Goal: Task Accomplishment & Management: Use online tool/utility

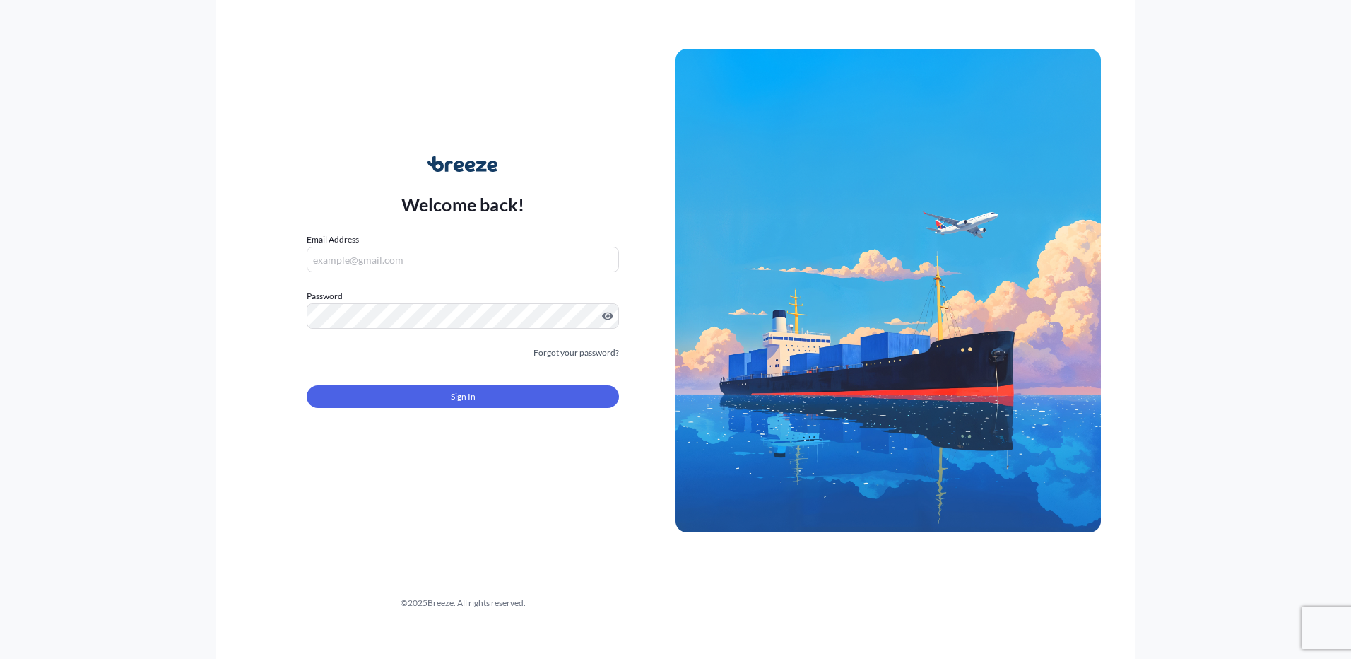
type input "[PERSON_NAME][EMAIL_ADDRESS][PERSON_NAME][DOMAIN_NAME]"
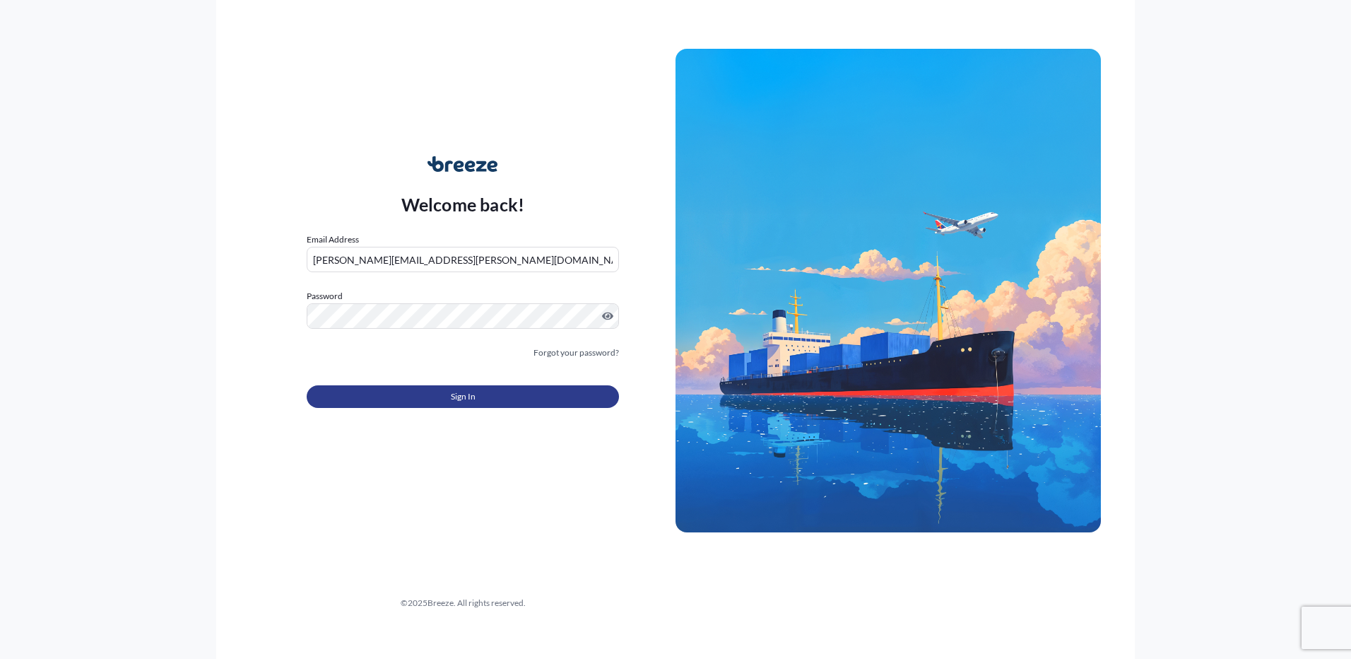
click at [431, 387] on button "Sign In" at bounding box center [463, 396] width 312 height 23
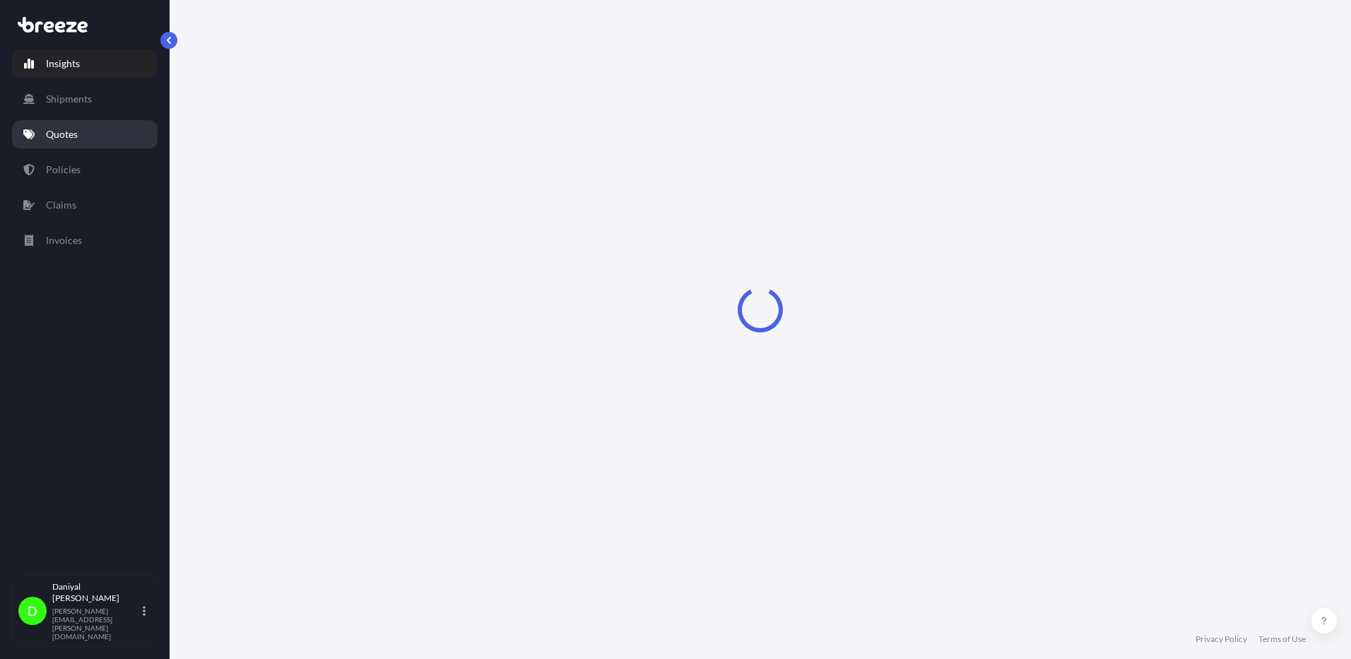
select select "2025"
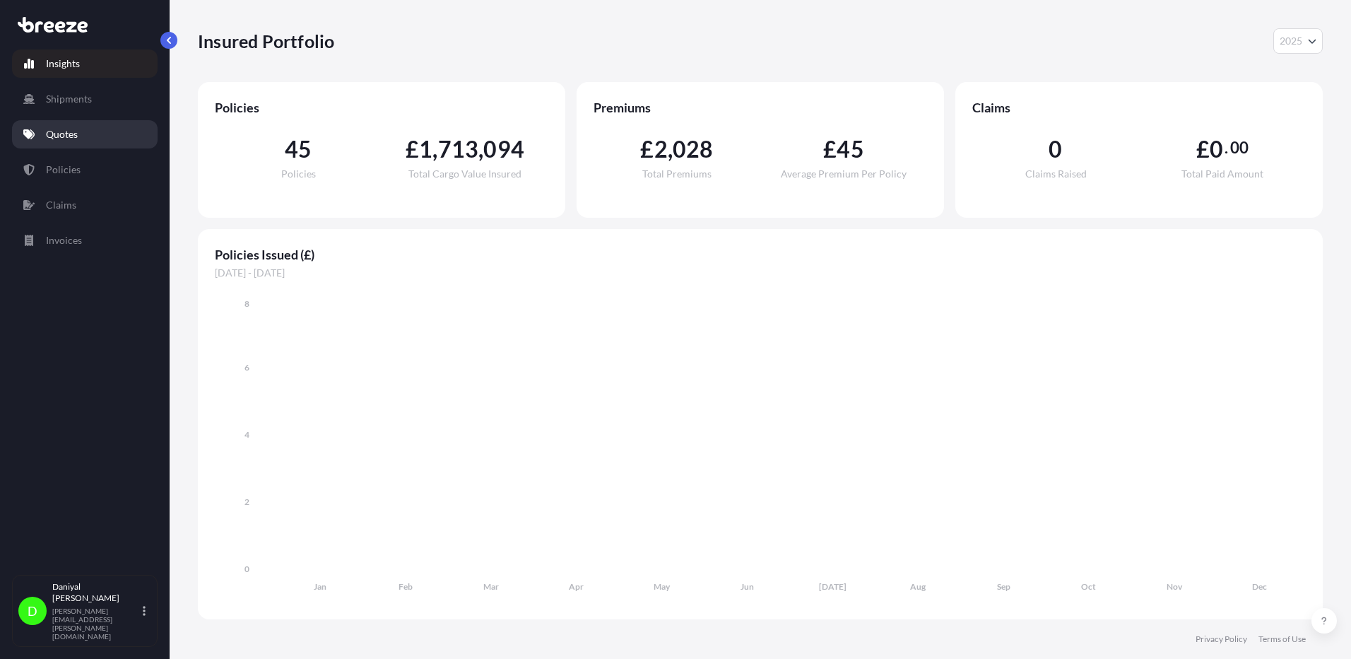
click at [83, 144] on link "Quotes" at bounding box center [85, 134] width 146 height 28
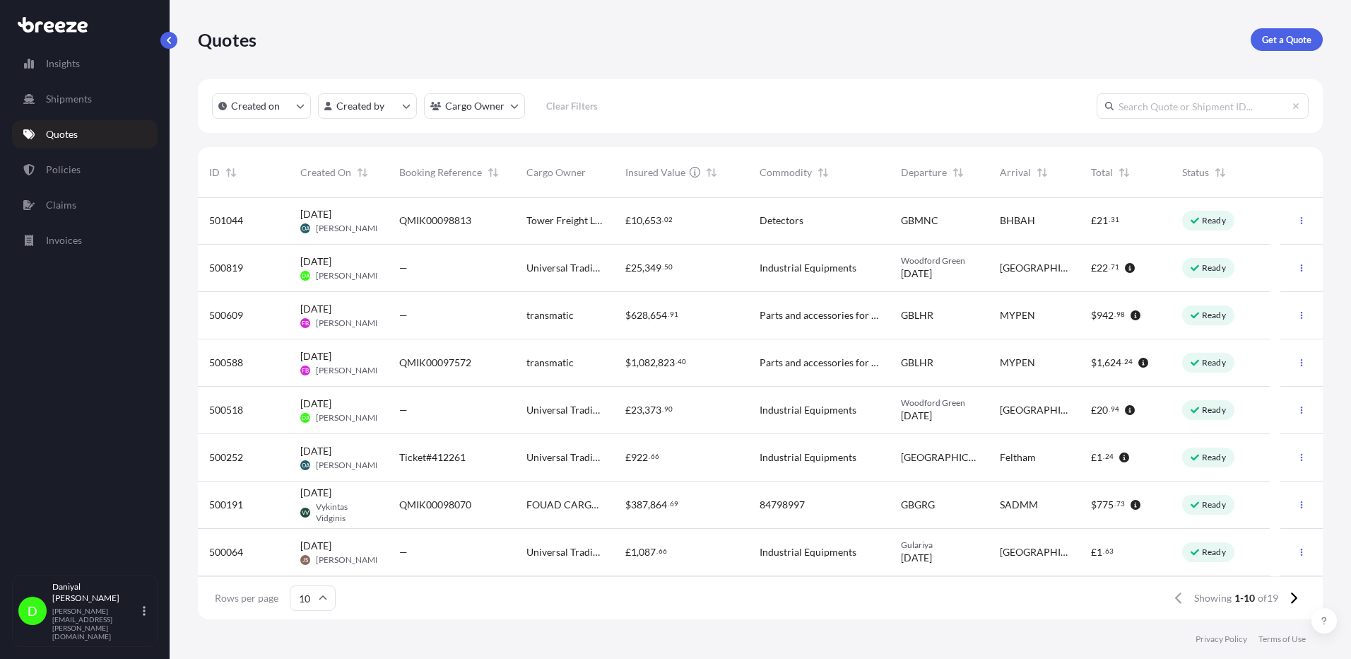
scroll to position [95, 0]
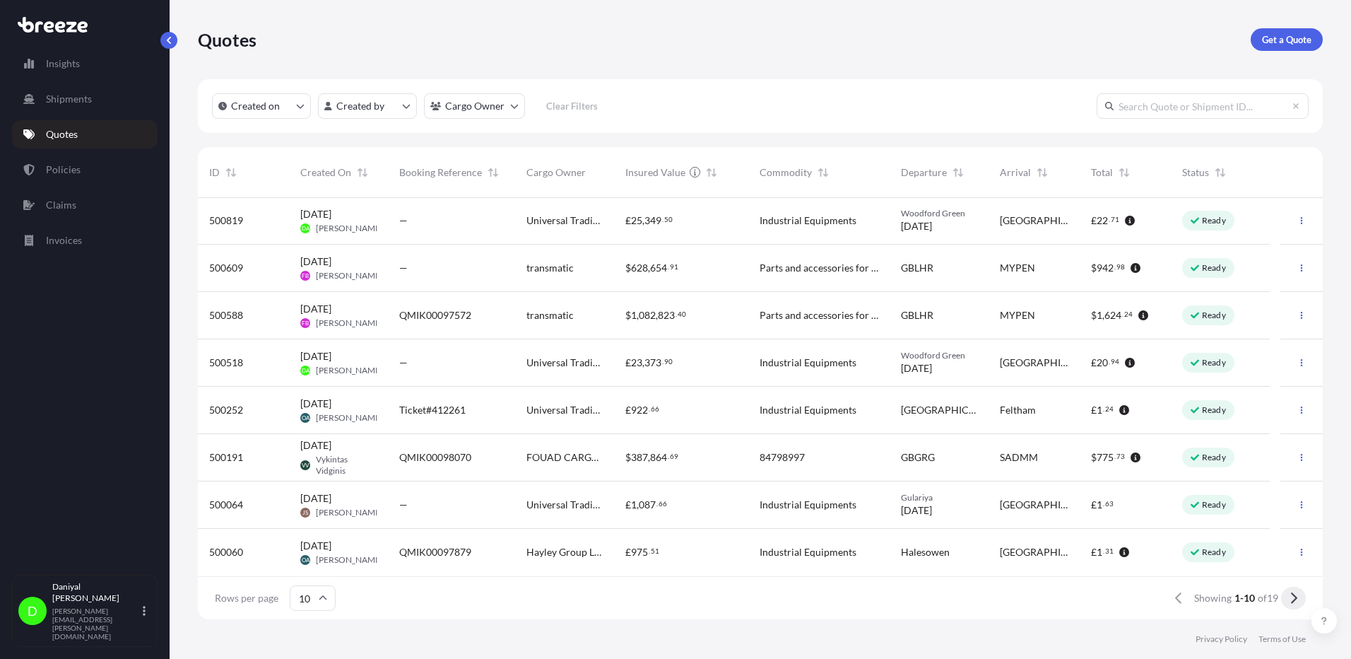
click at [1298, 601] on button at bounding box center [1293, 598] width 25 height 23
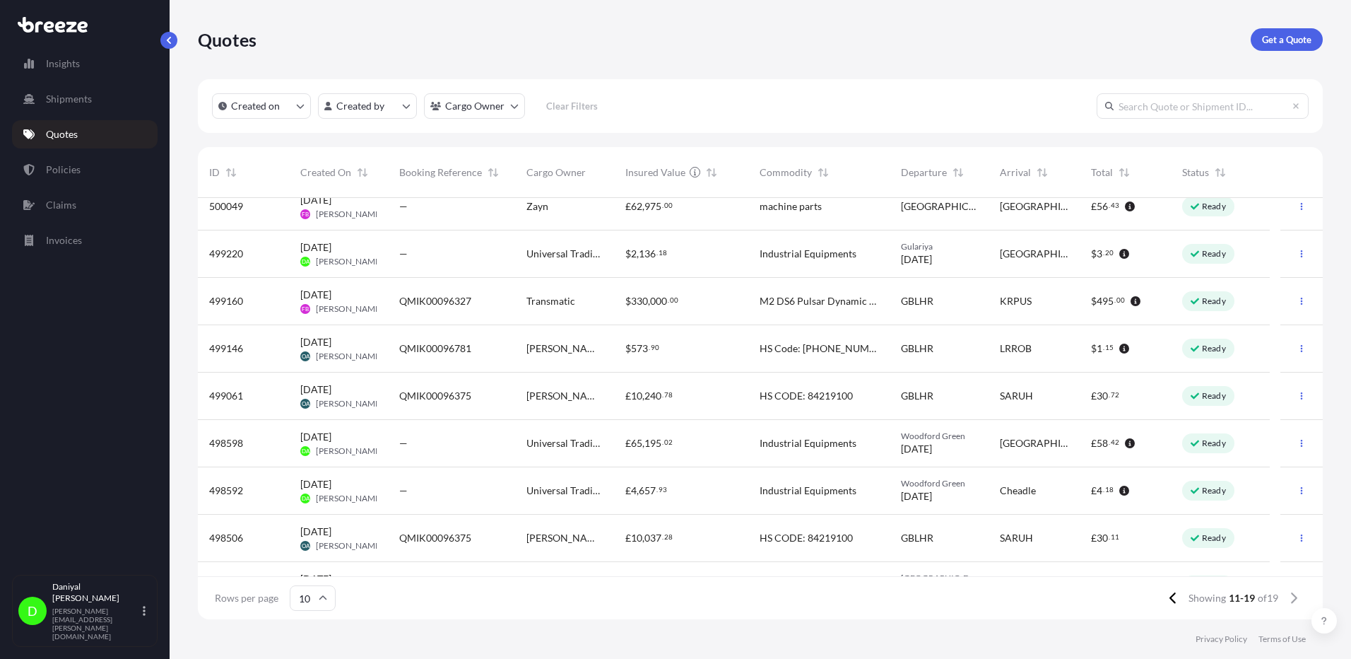
scroll to position [0, 0]
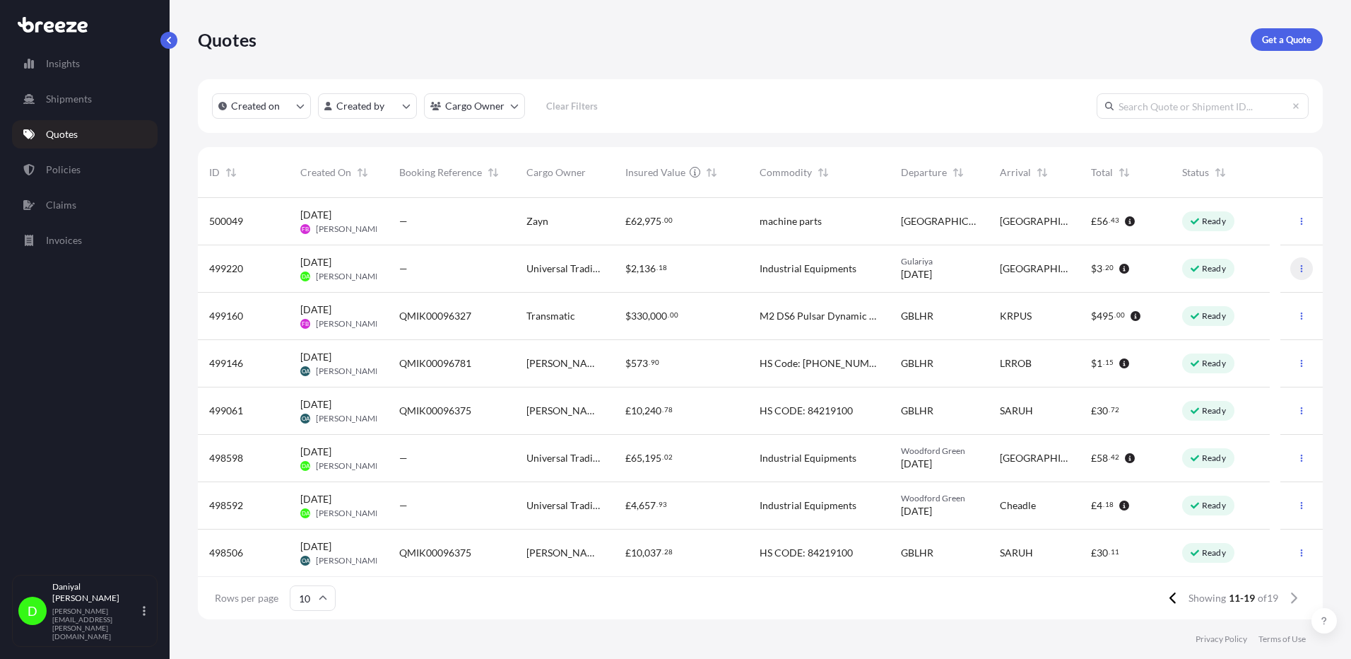
click at [1298, 269] on icon "button" at bounding box center [1302, 268] width 8 height 8
click at [1245, 302] on p "Duplicate quote" at bounding box center [1235, 297] width 71 height 14
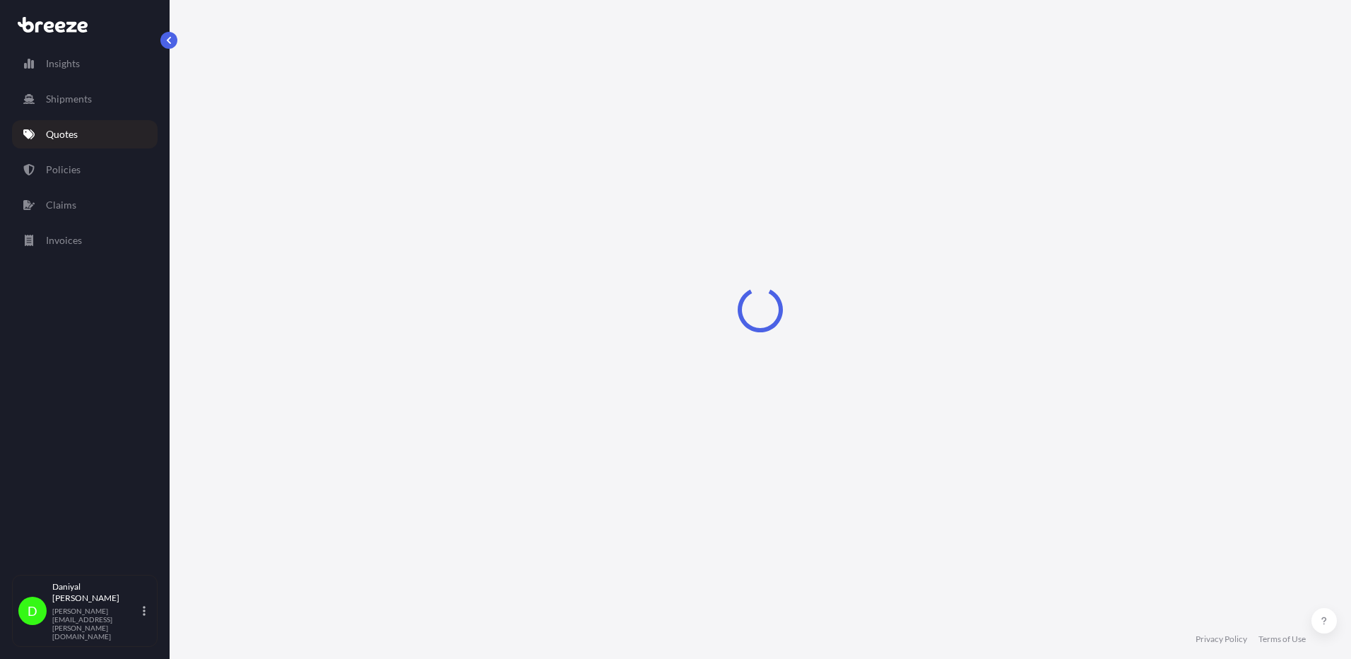
select select "Road"
select select "1"
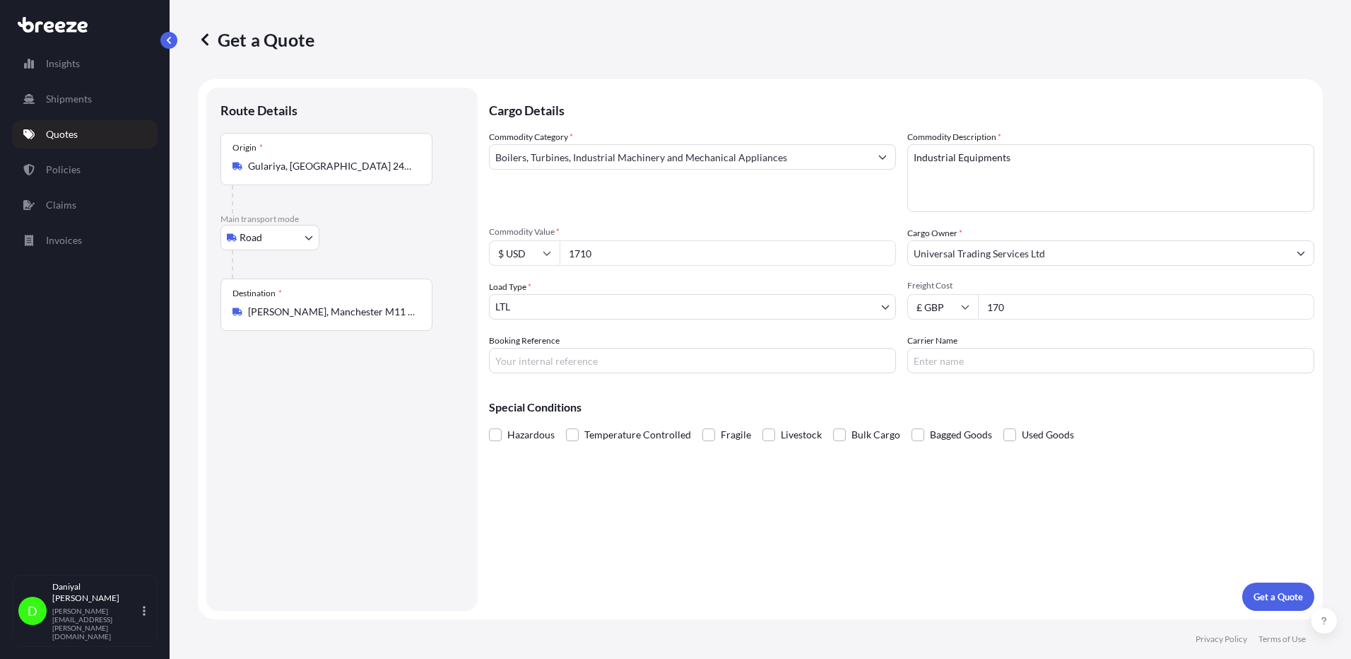
click at [502, 249] on input "$ USD" at bounding box center [524, 252] width 71 height 25
click at [524, 319] on div "£ GBP" at bounding box center [524, 321] width 59 height 27
type input "£ GBP"
drag, startPoint x: 642, startPoint y: 253, endPoint x: 485, endPoint y: 250, distance: 156.9
click at [485, 250] on form "Route Details Place of loading Road Road Rail Origin * Gulariya, [GEOGRAPHIC_DA…" at bounding box center [760, 349] width 1125 height 540
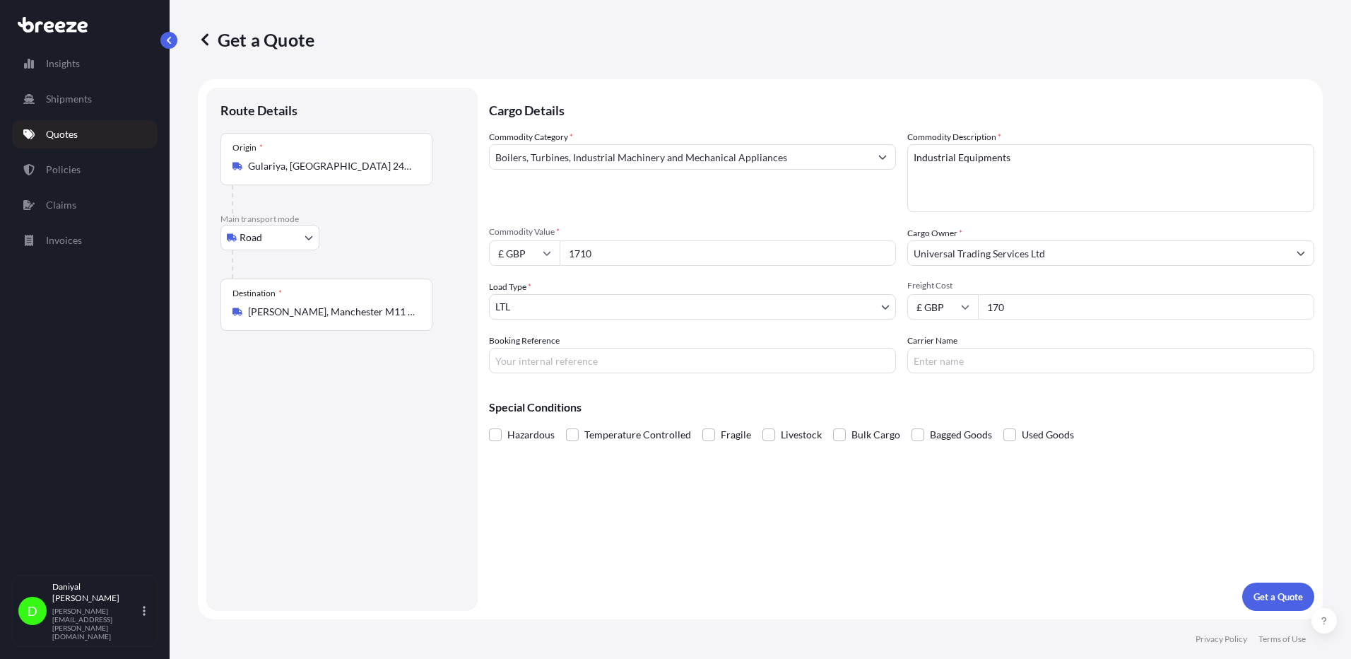
paste input "45564.0"
type input "45564.00"
click at [1088, 310] on input "170" at bounding box center [1146, 306] width 336 height 25
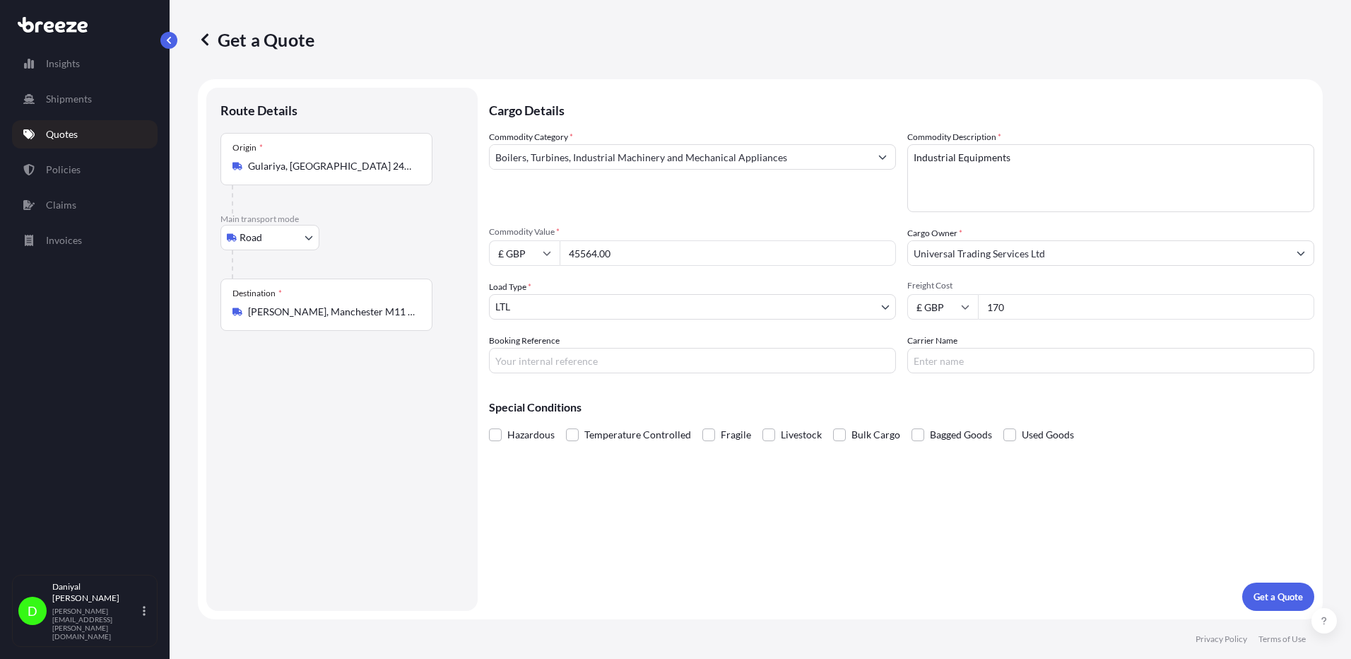
click at [1066, 307] on input "170" at bounding box center [1146, 306] width 336 height 25
type input "397"
click at [1250, 593] on button "Get a Quote" at bounding box center [1278, 596] width 72 height 28
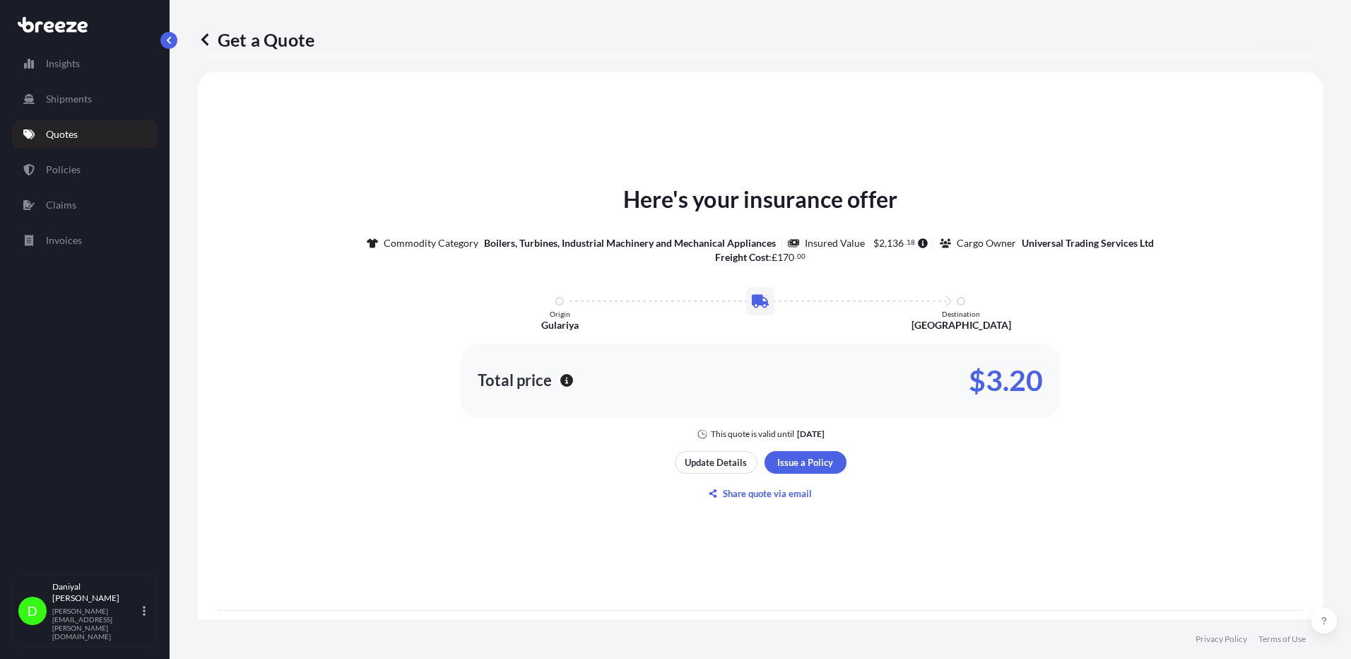
scroll to position [642, 0]
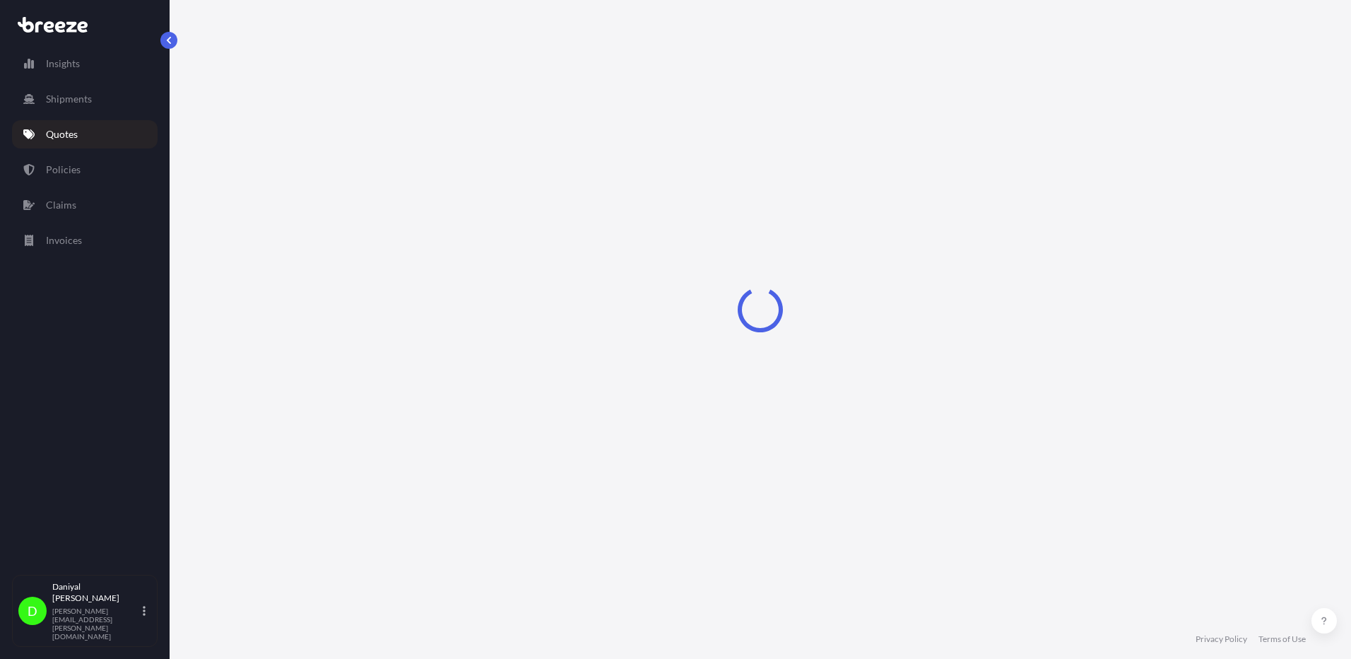
select select "Road"
select select "1"
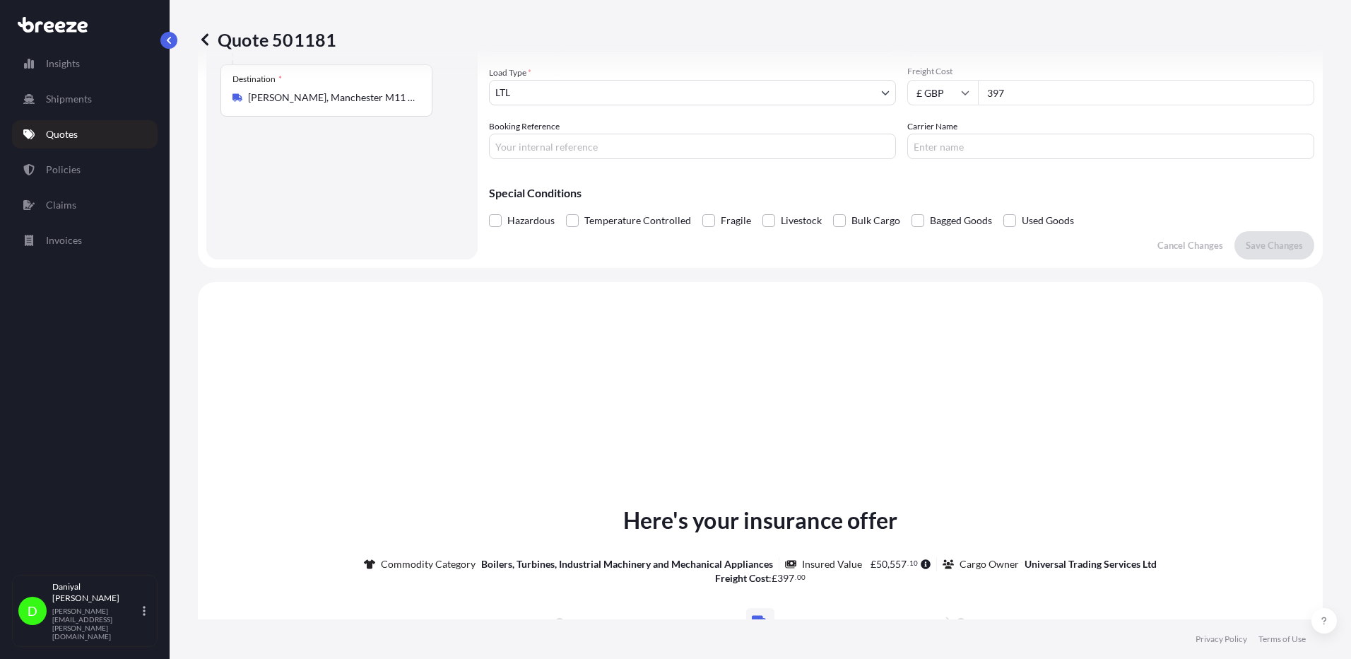
scroll to position [425, 0]
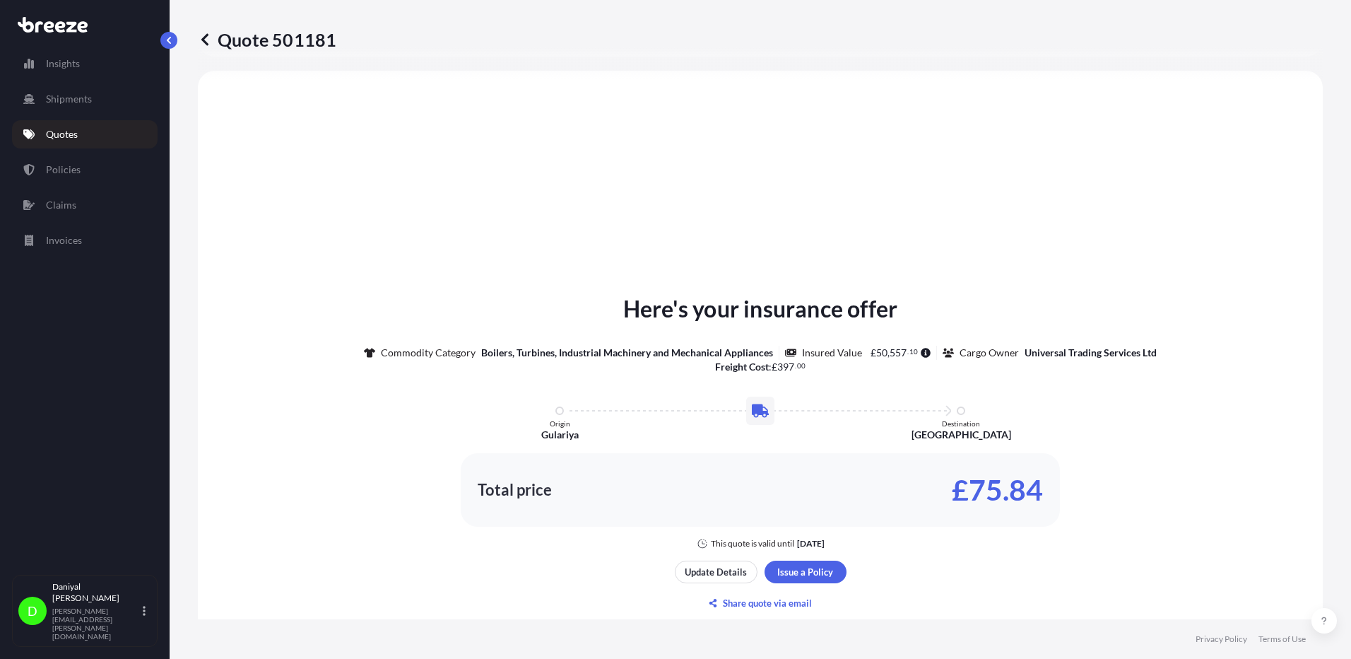
click at [47, 12] on div at bounding box center [85, 24] width 146 height 25
click at [204, 337] on div "Here's your insurance offer Commodity Category Boilers, Turbines, Industrial Ma…" at bounding box center [760, 483] width 1125 height 825
